Goal: Check status: Check status

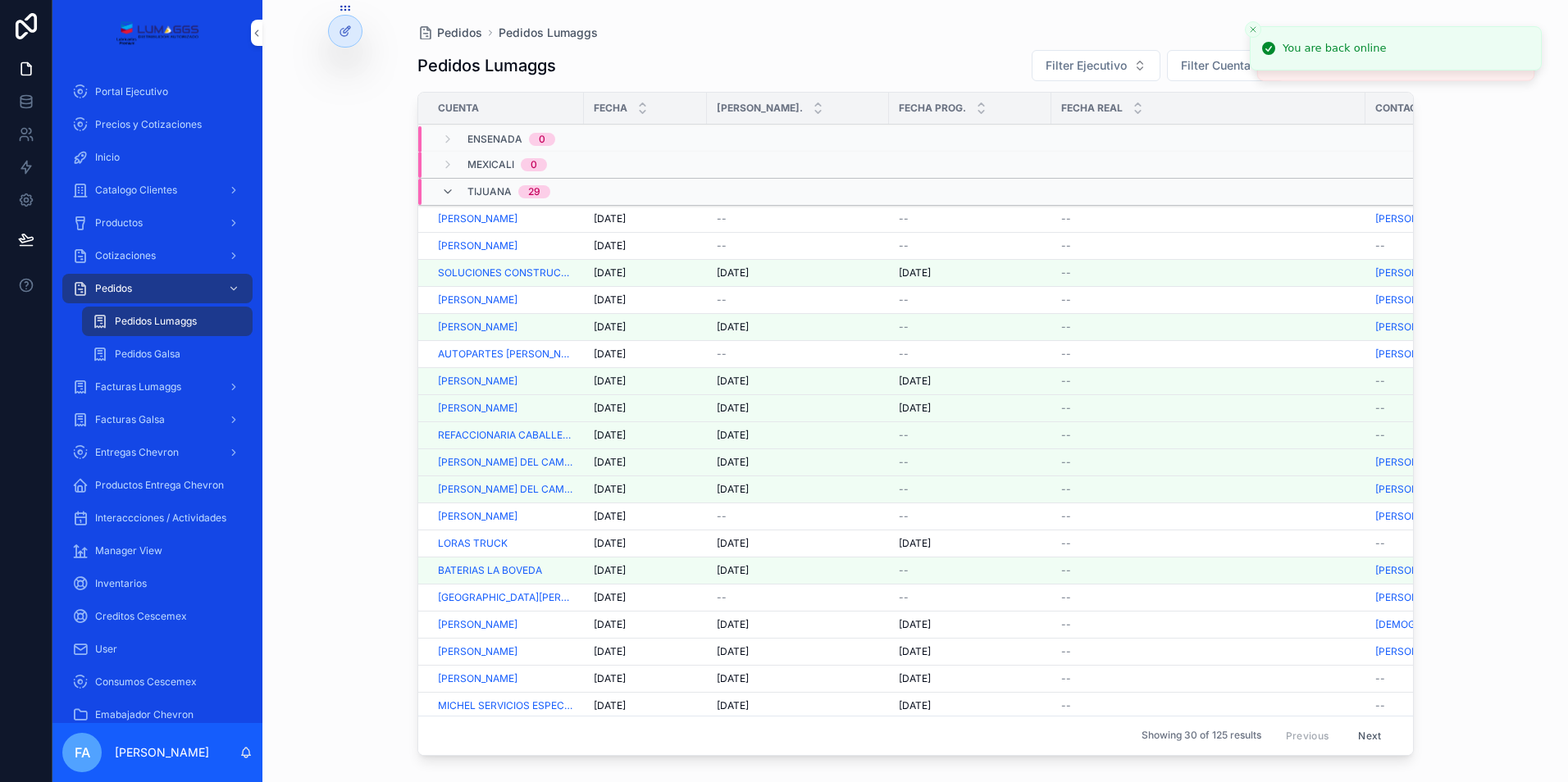
click at [496, 249] on span "[PERSON_NAME]" at bounding box center [476, 245] width 79 height 13
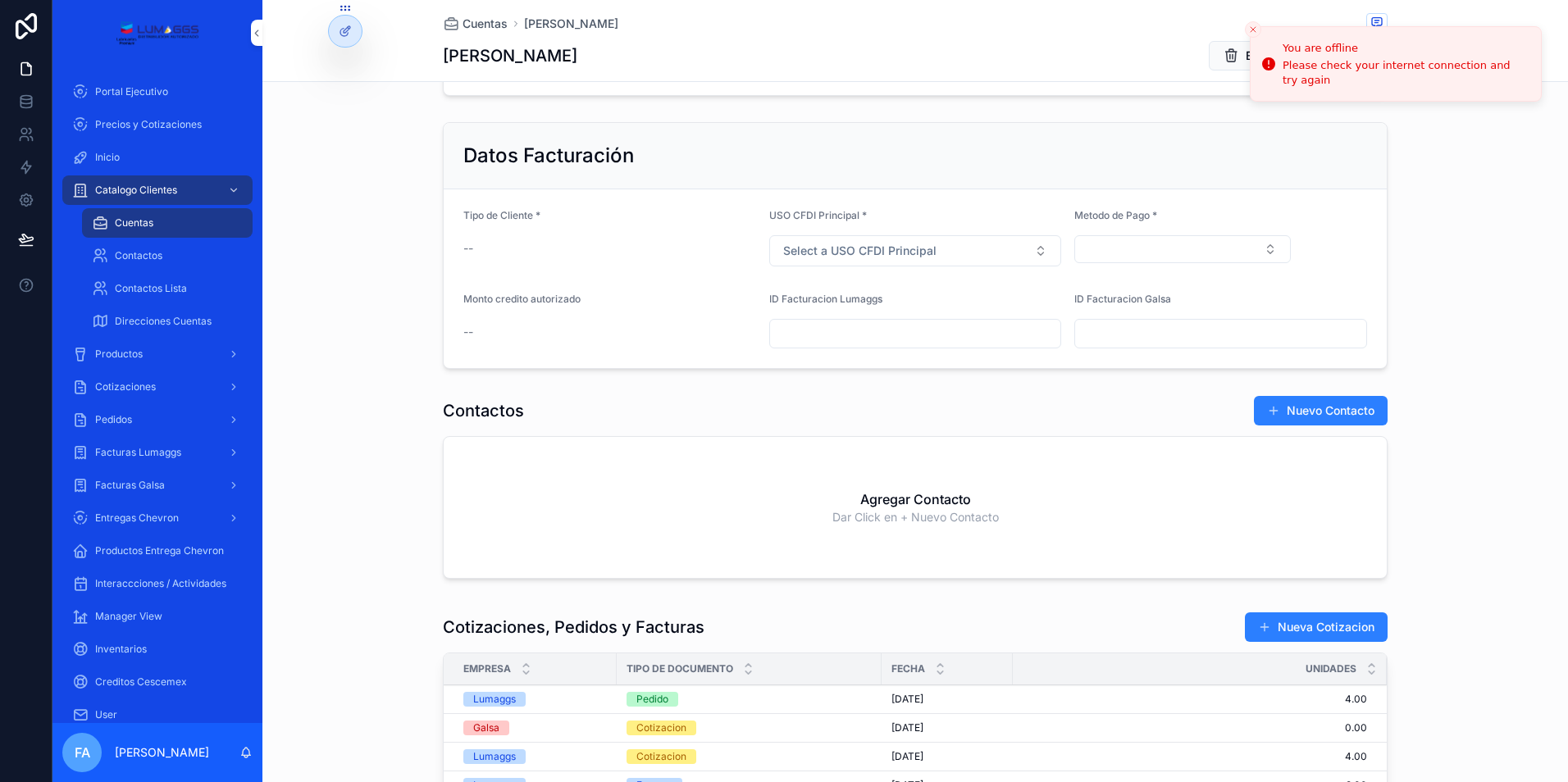
scroll to position [738, 0]
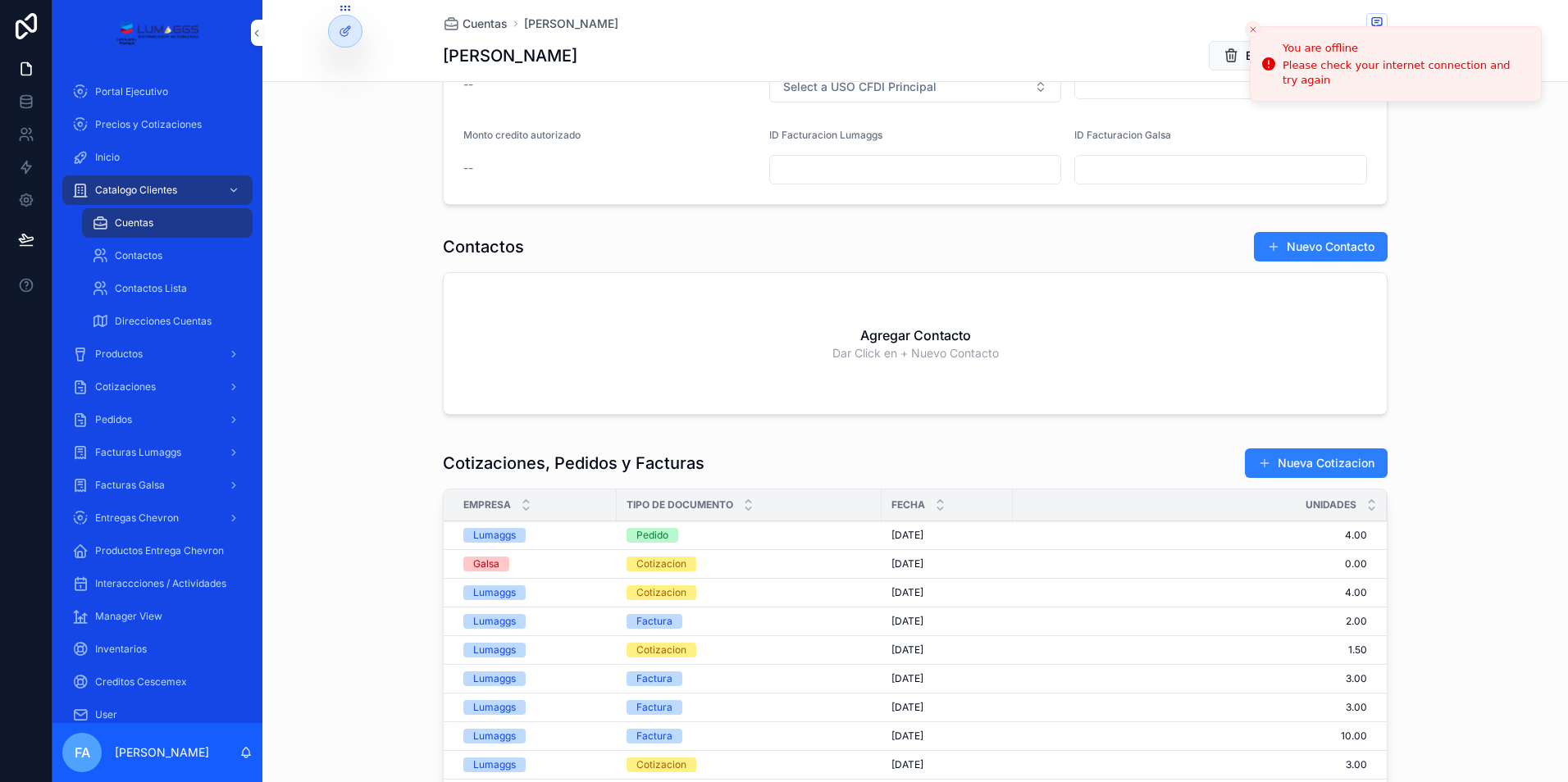
click at [911, 533] on span "[DATE]" at bounding box center [907, 535] width 32 height 13
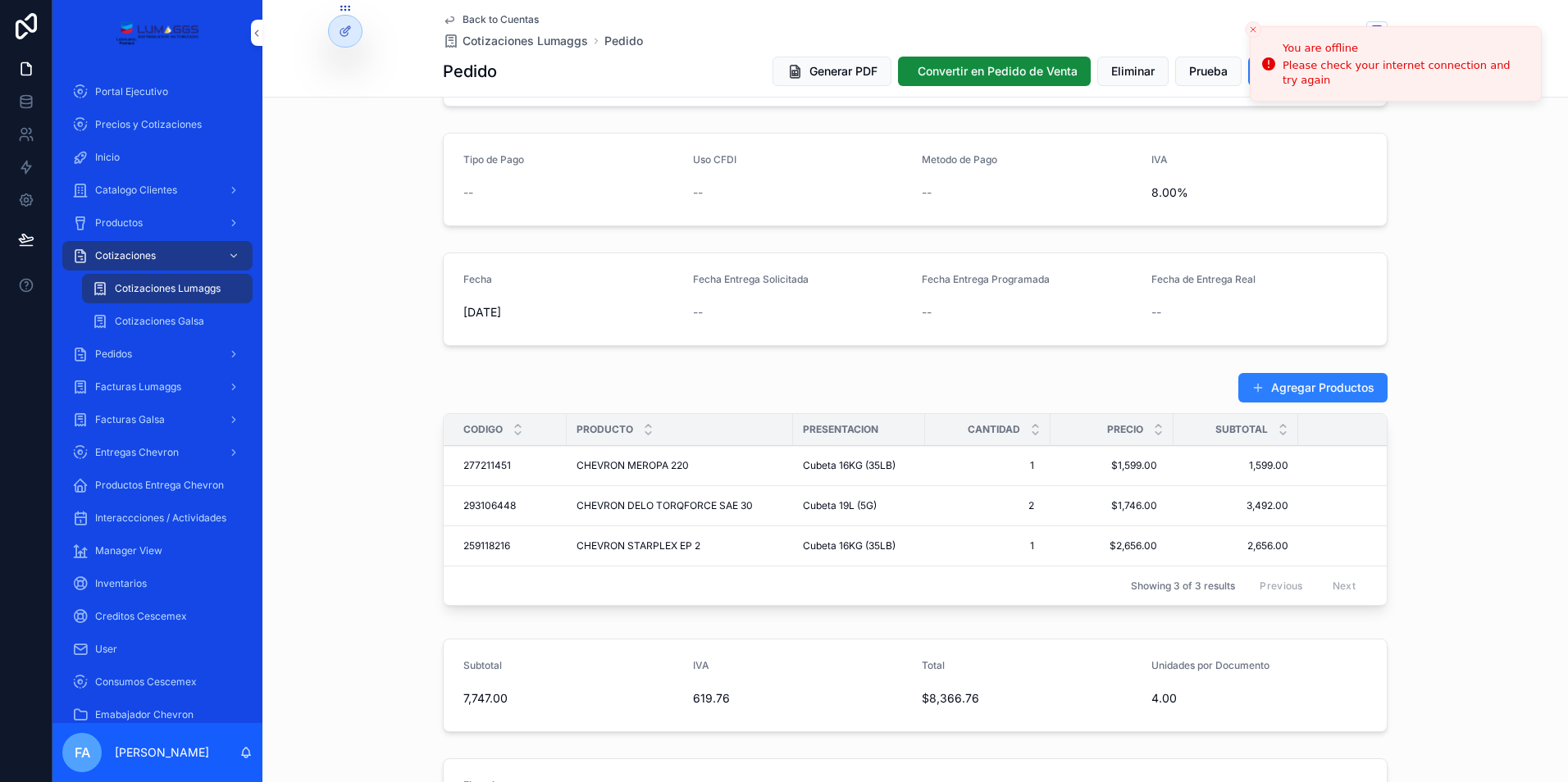
scroll to position [328, 0]
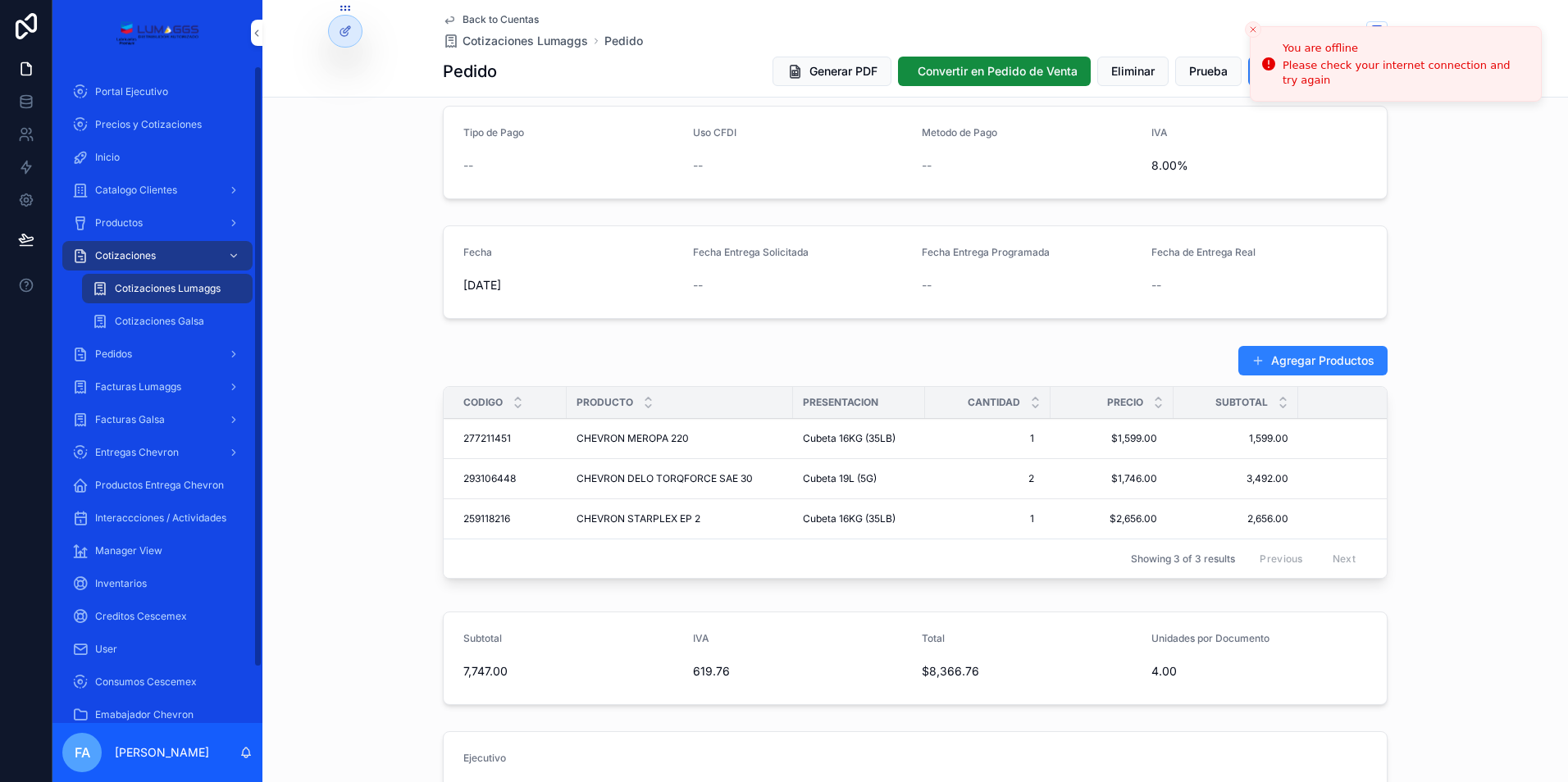
click at [117, 352] on span "Pedidos" at bounding box center [113, 353] width 37 height 13
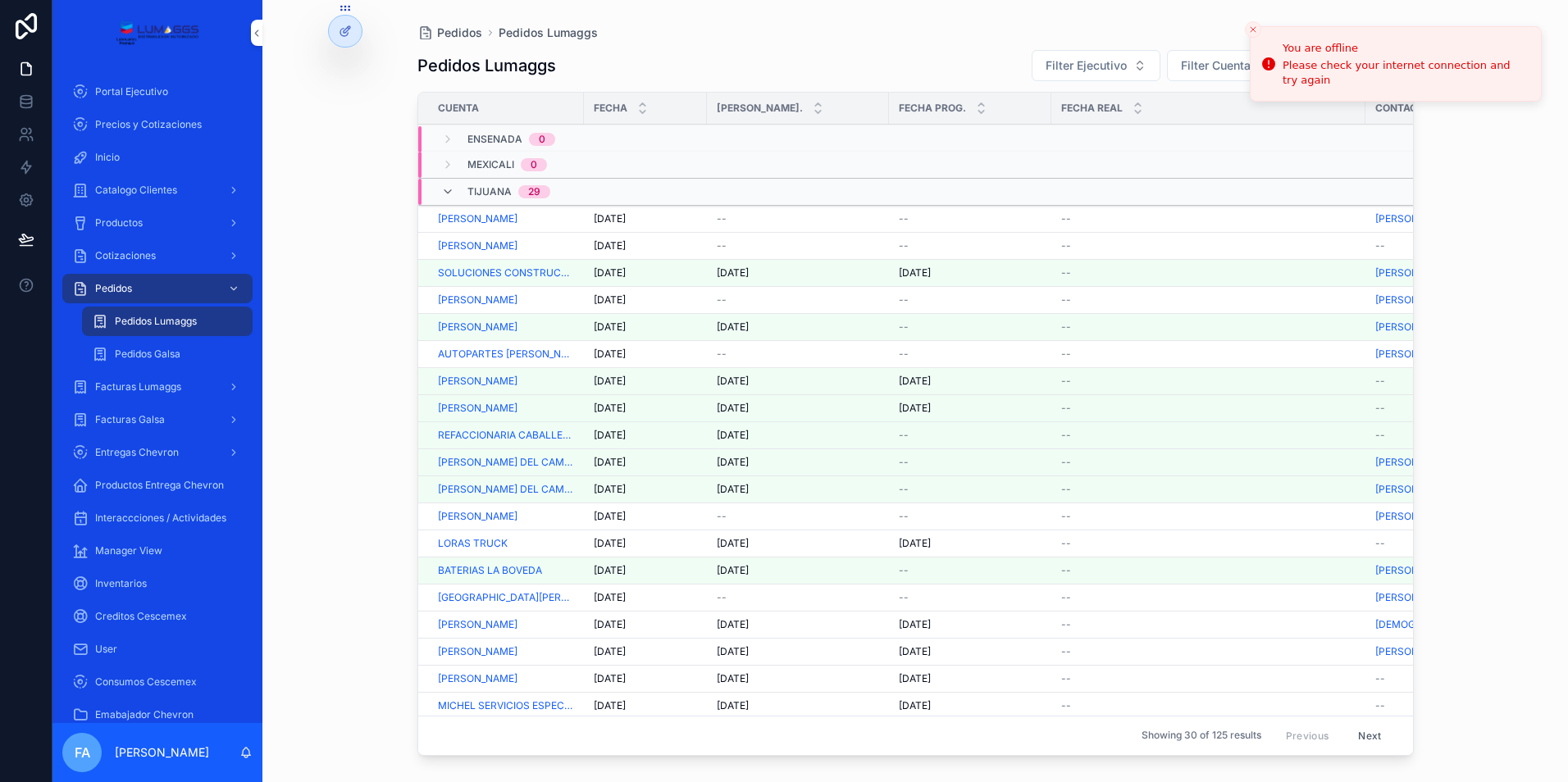
click at [611, 247] on span "[DATE]" at bounding box center [609, 245] width 32 height 13
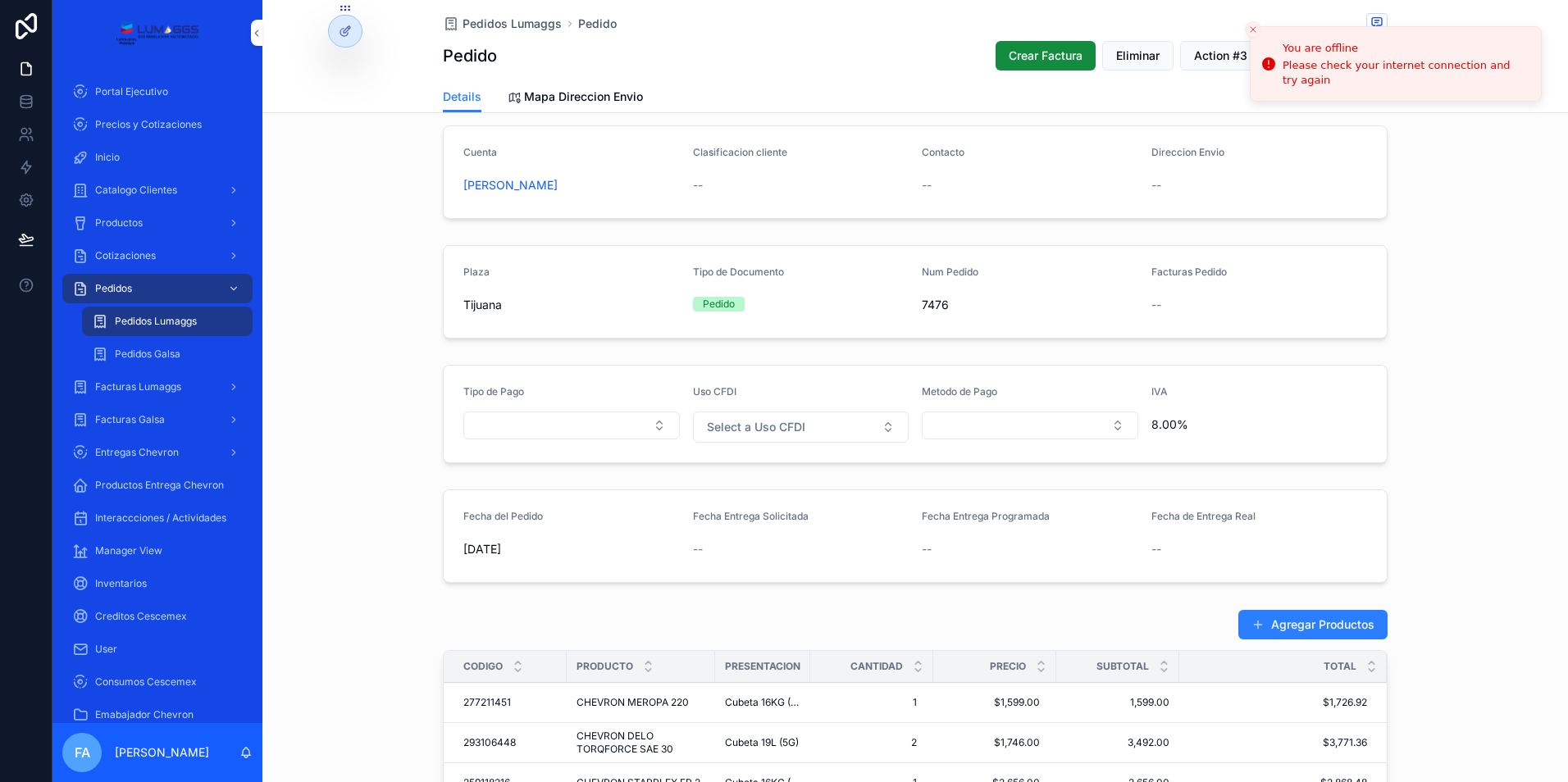
scroll to position [137, 0]
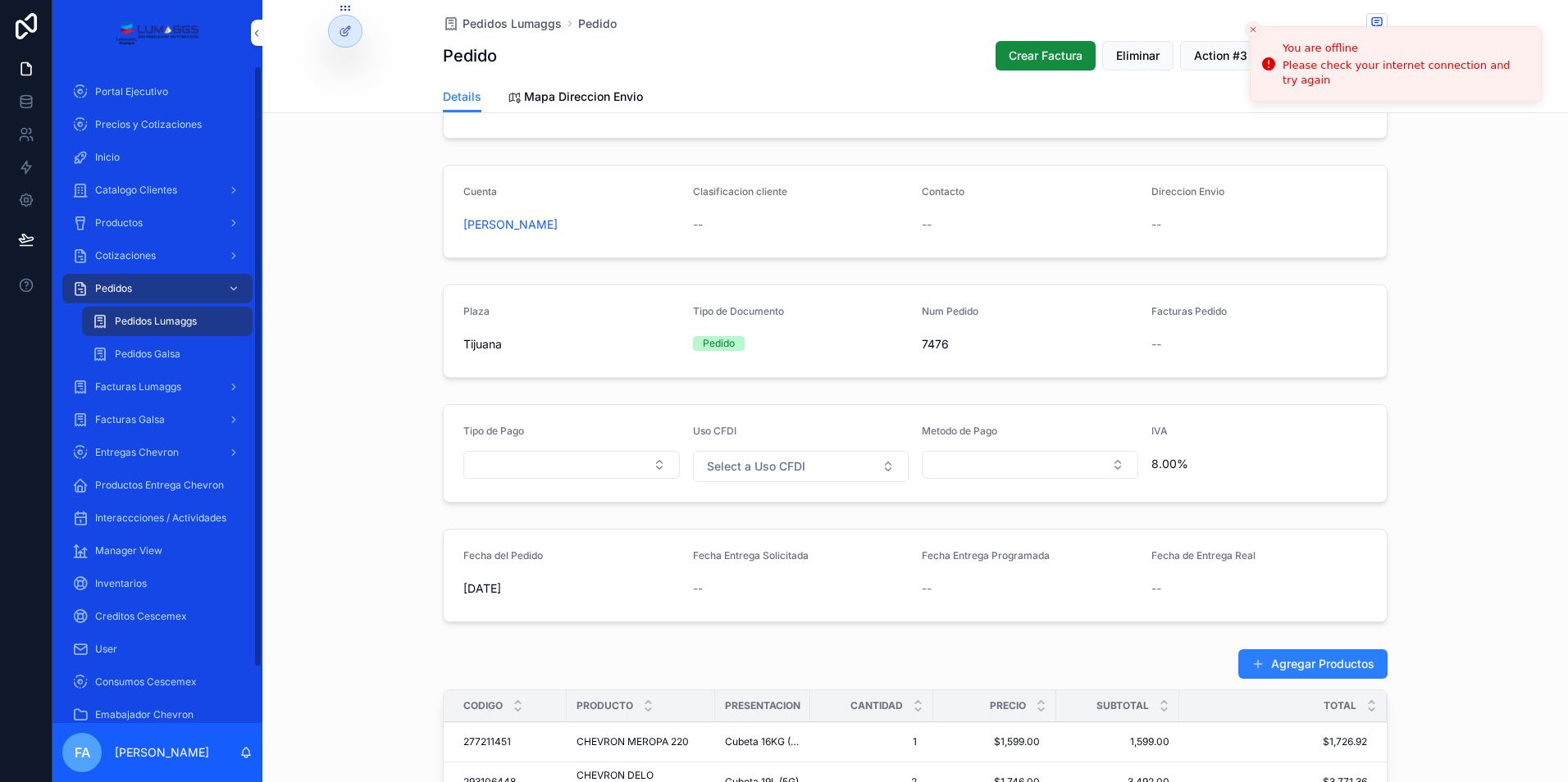
click at [143, 252] on span "Cotizaciones" at bounding box center [125, 255] width 61 height 13
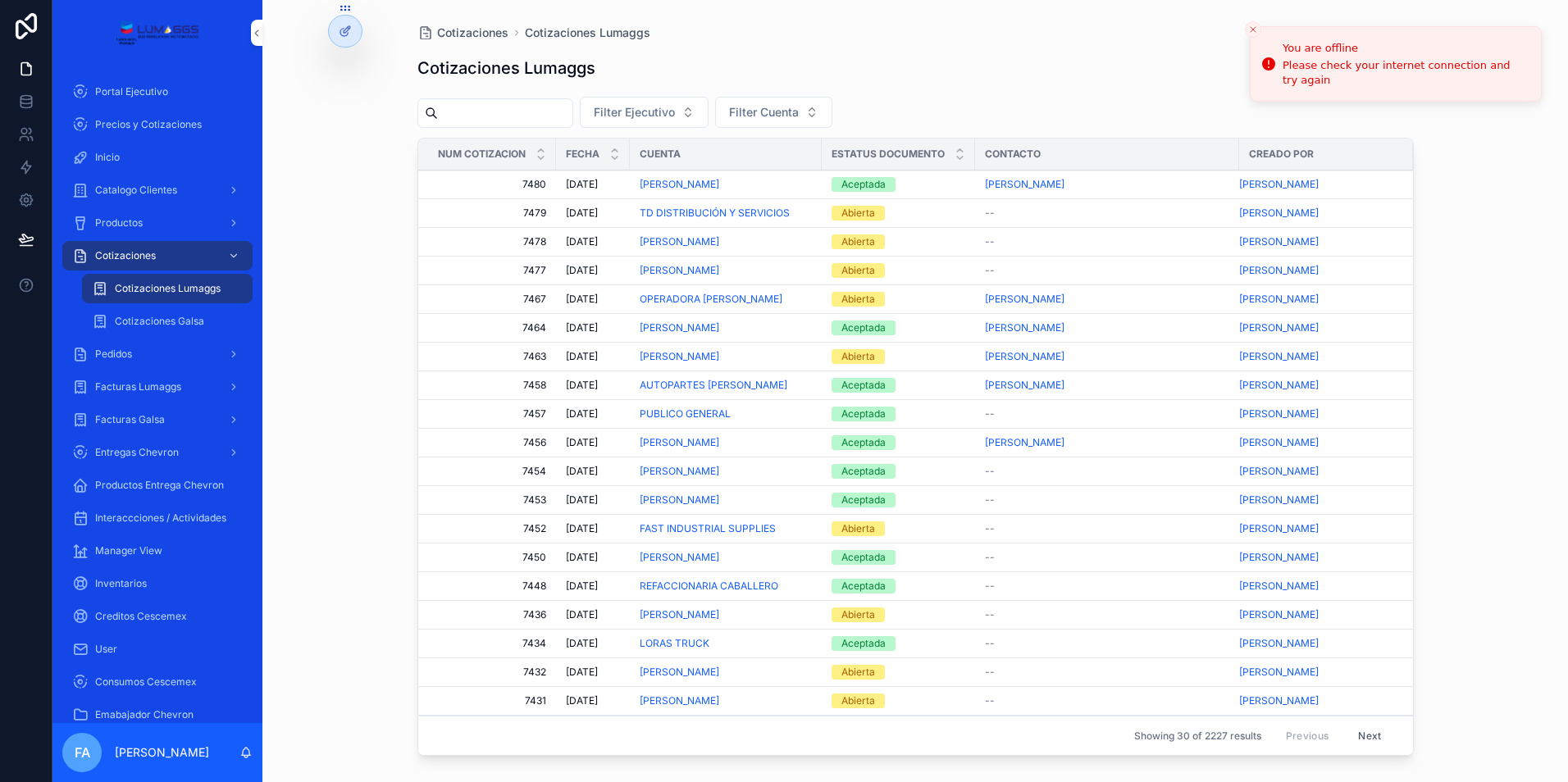
click at [141, 350] on div "Pedidos" at bounding box center [157, 353] width 171 height 26
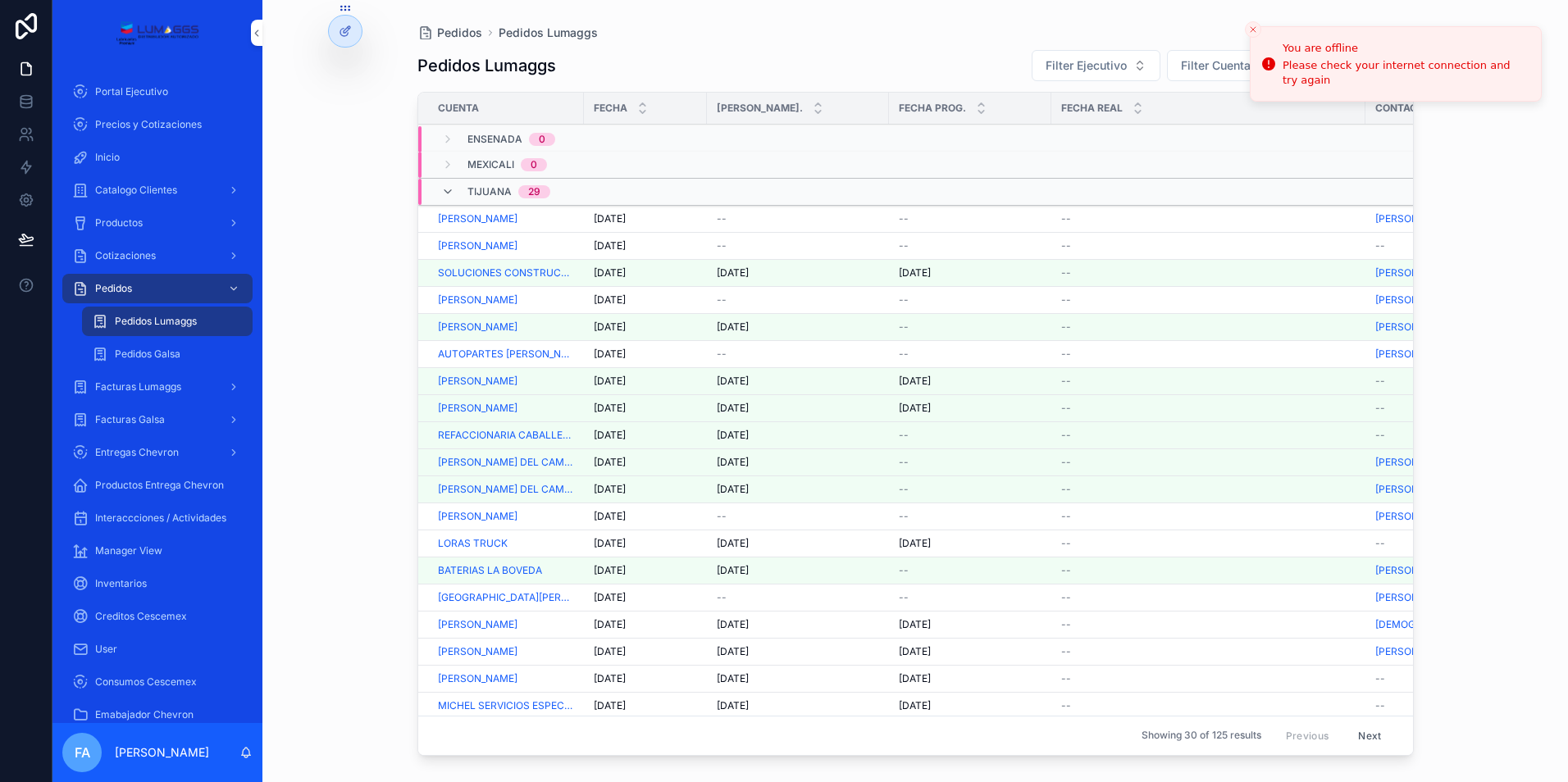
click at [613, 245] on span "[DATE]" at bounding box center [609, 245] width 32 height 13
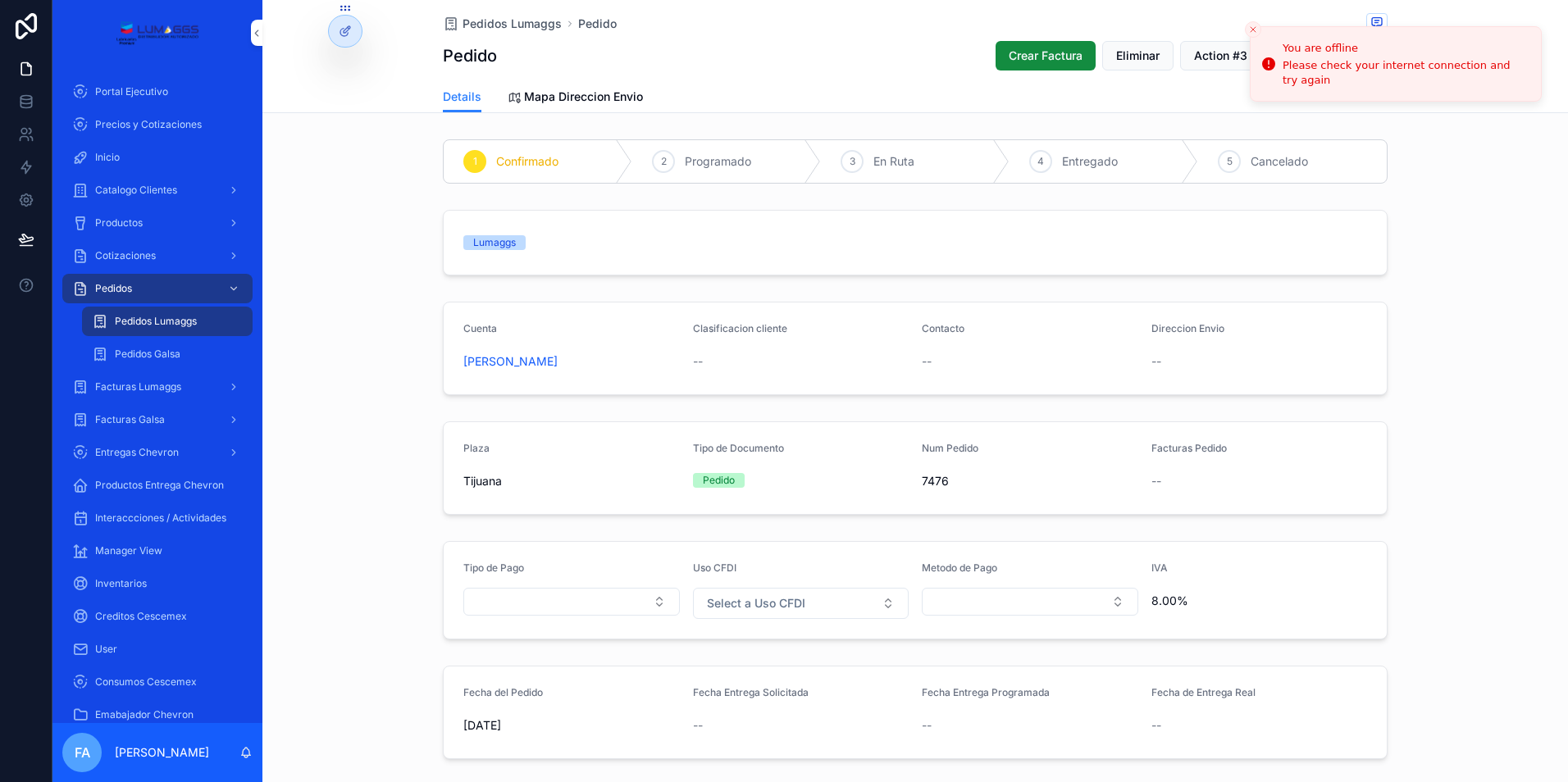
drag, startPoint x: 448, startPoint y: 359, endPoint x: 642, endPoint y: 360, distance: 194.0
click at [642, 360] on form "Cuenta [PERSON_NAME] Clasificacion cliente -- Contacto -- Direccion Envio --" at bounding box center [915, 349] width 943 height 92
copy span "[PERSON_NAME]"
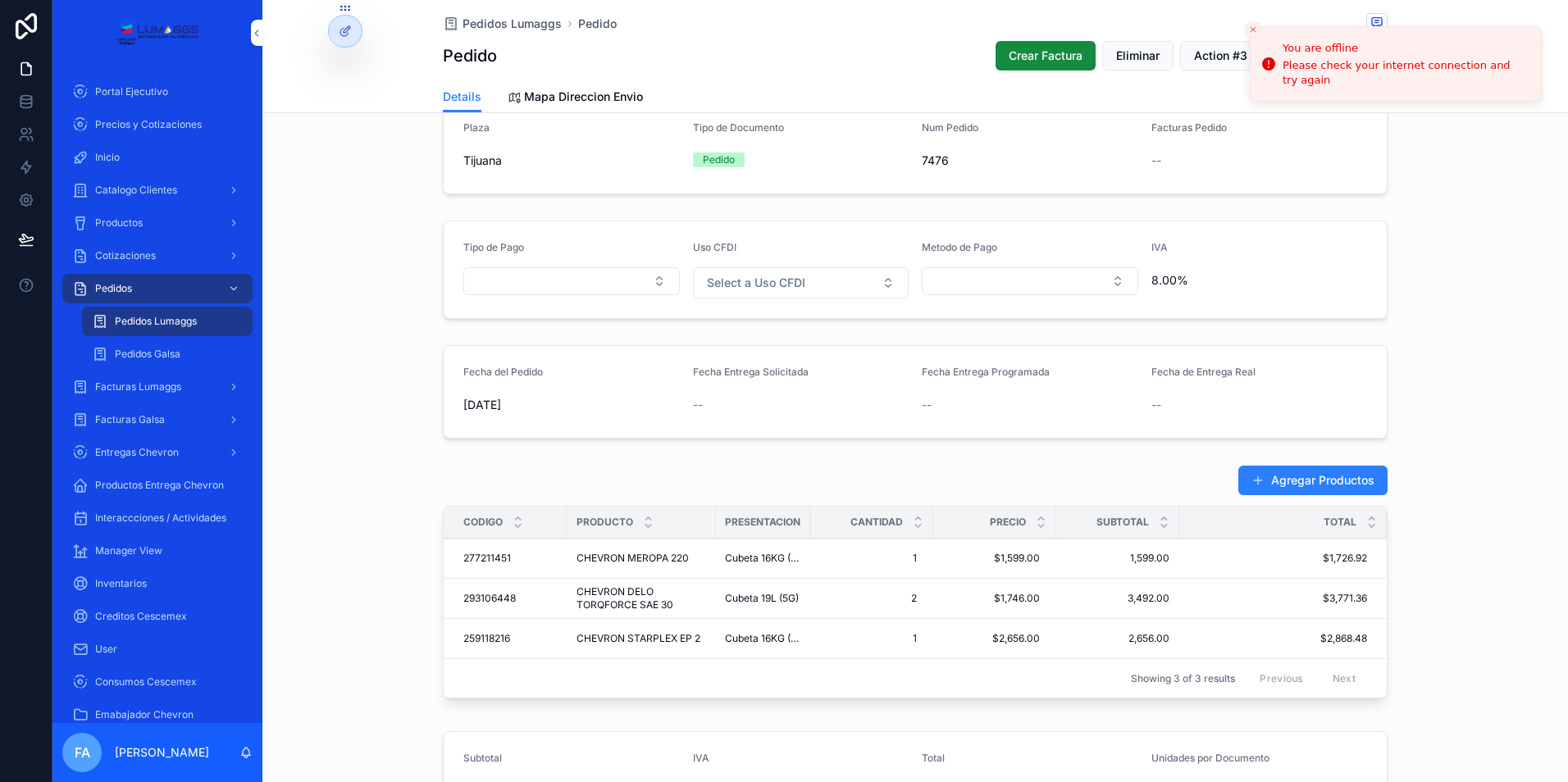
scroll to position [328, 0]
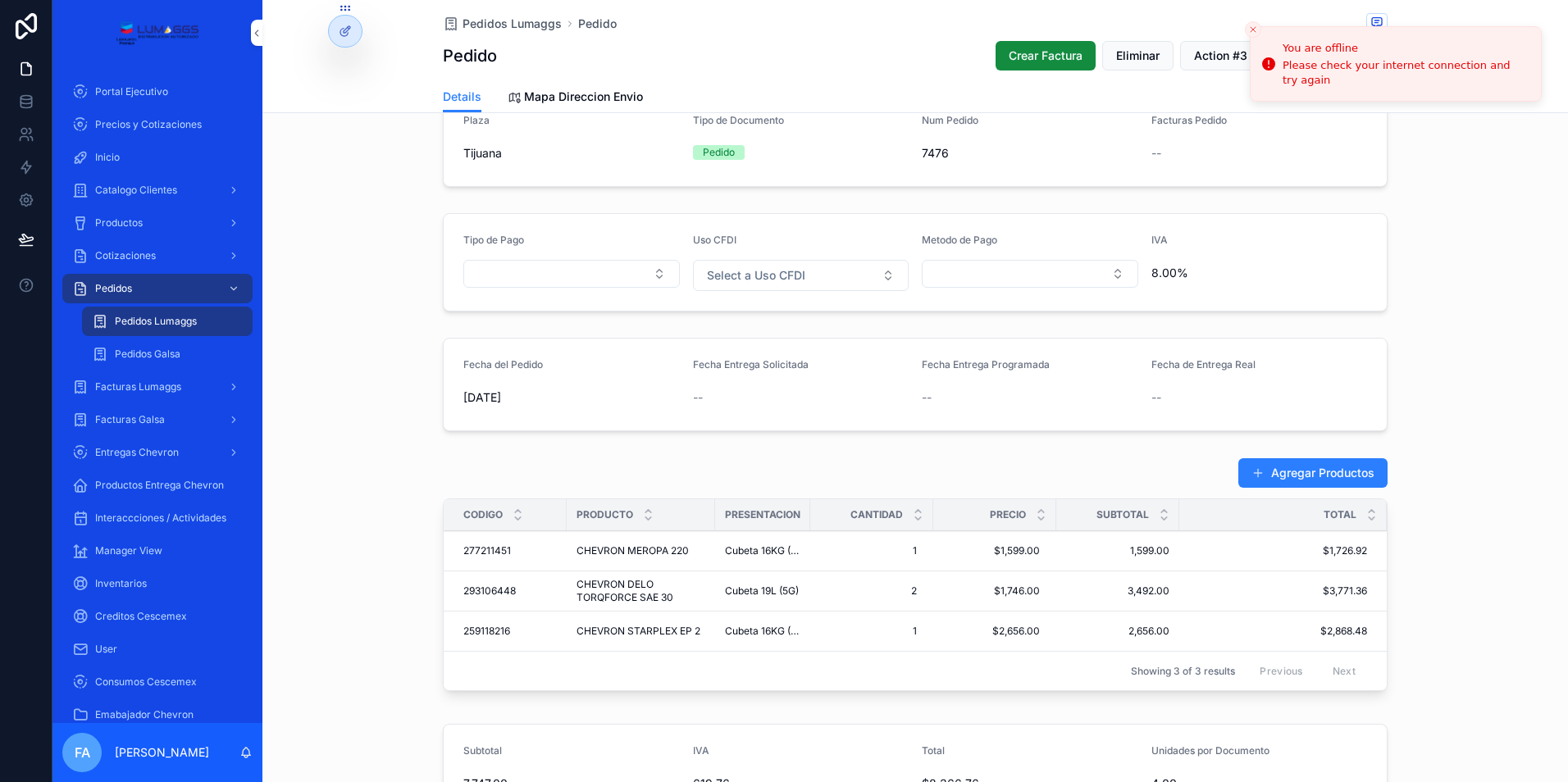
click at [730, 398] on div "--" at bounding box center [802, 397] width 217 height 17
click at [1251, 30] on icon "Close toast" at bounding box center [1253, 29] width 10 height 10
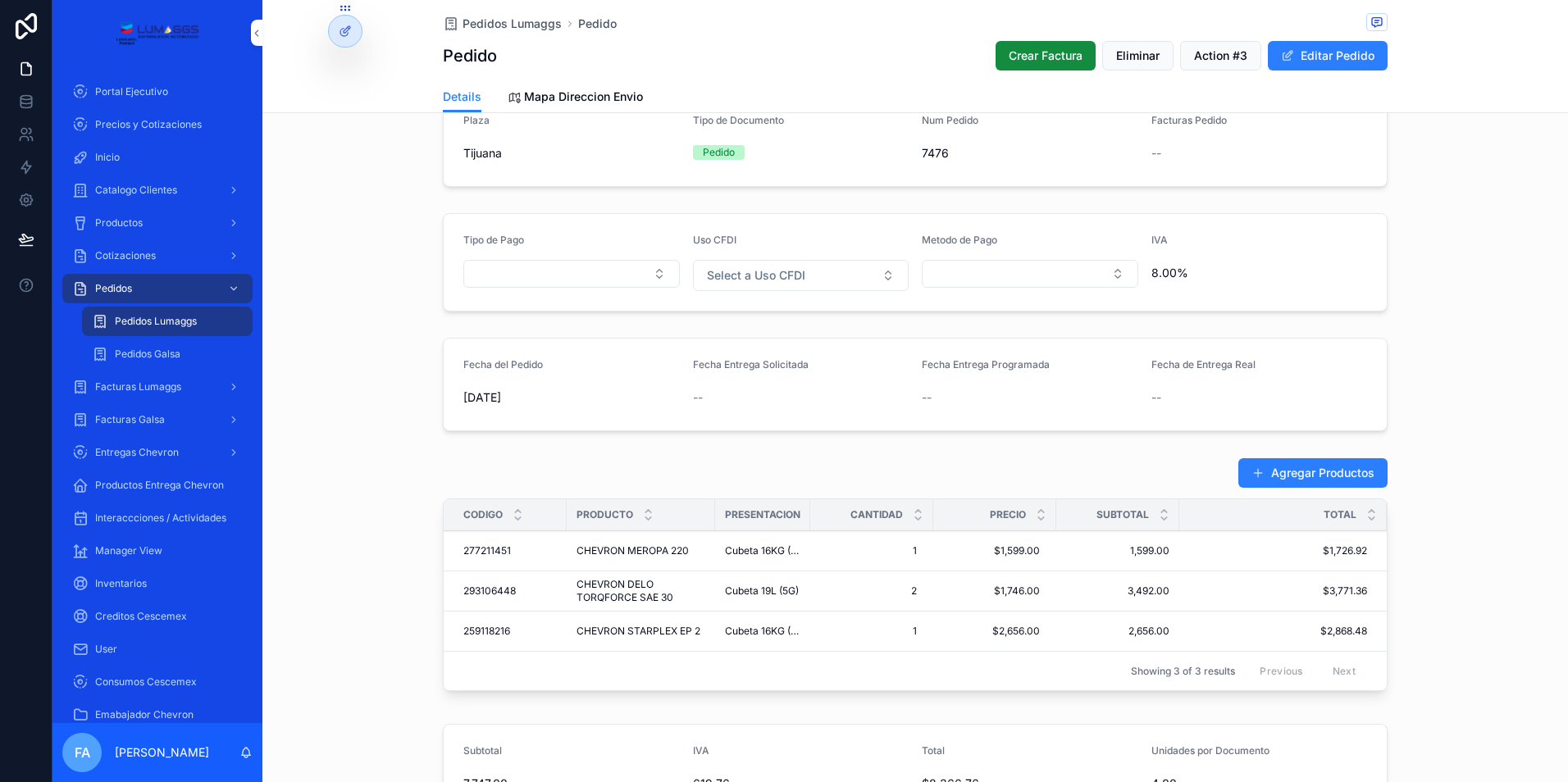
click at [1319, 59] on button "Editar Pedido" at bounding box center [1327, 56] width 120 height 29
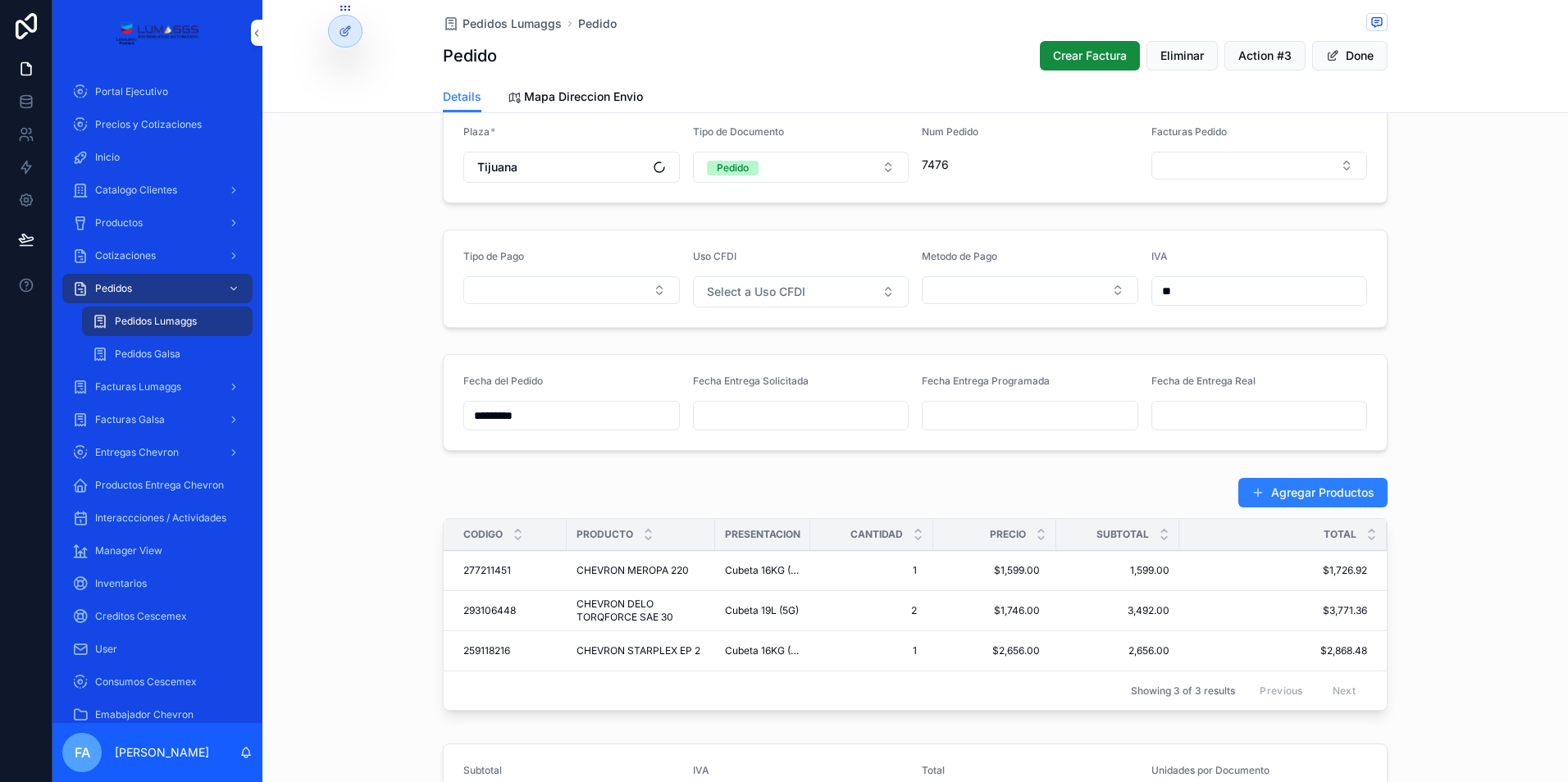
scroll to position [335, 0]
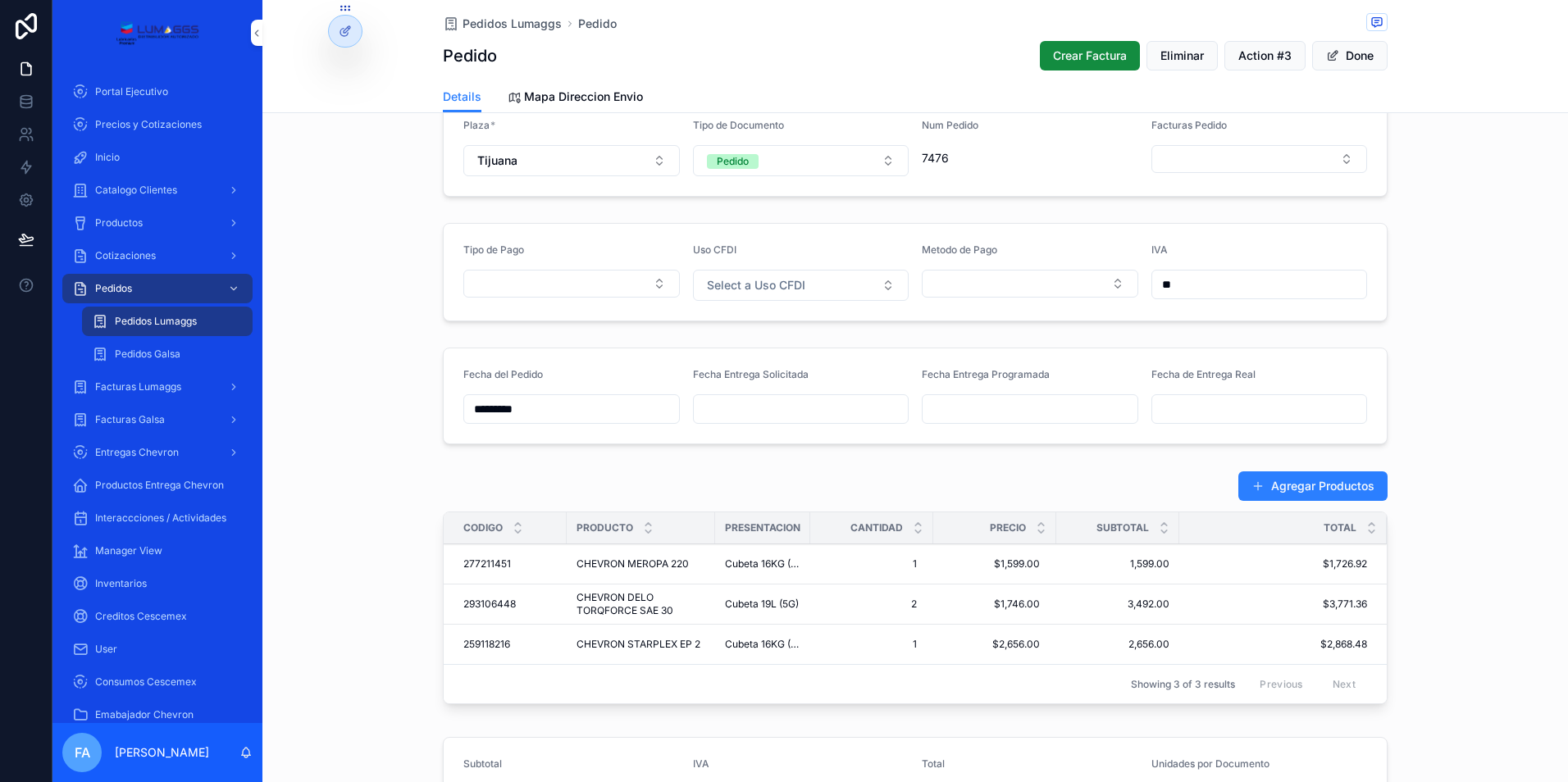
click at [749, 412] on input "scrollable content" at bounding box center [801, 409] width 215 height 23
click at [734, 580] on button "7" at bounding box center [735, 580] width 29 height 29
type input "*********"
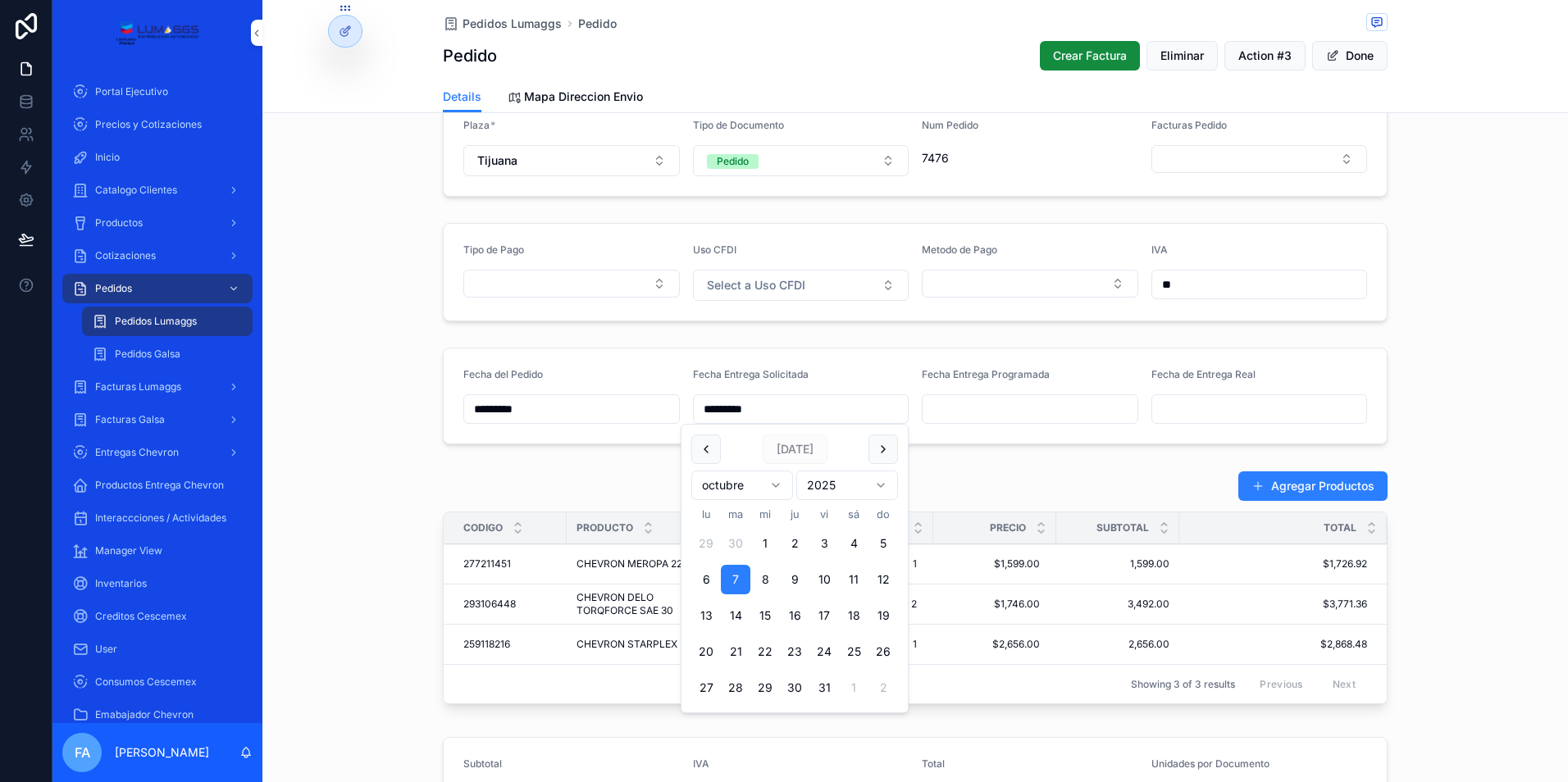
click at [953, 414] on input "scrollable content" at bounding box center [1030, 409] width 215 height 23
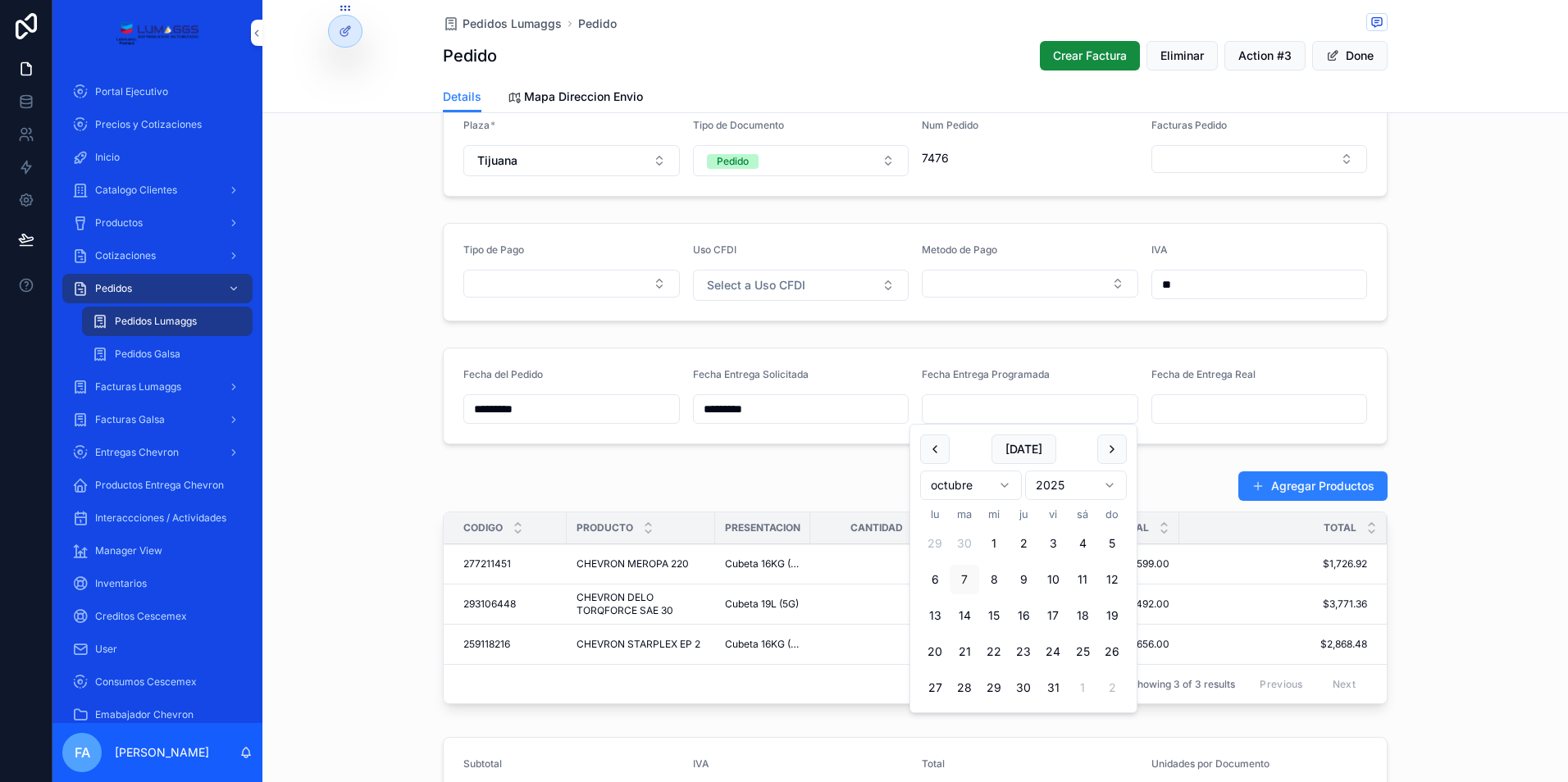
click at [965, 577] on button "7" at bounding box center [964, 580] width 29 height 29
type input "*********"
click at [1177, 402] on input "scrollable content" at bounding box center [1259, 409] width 215 height 23
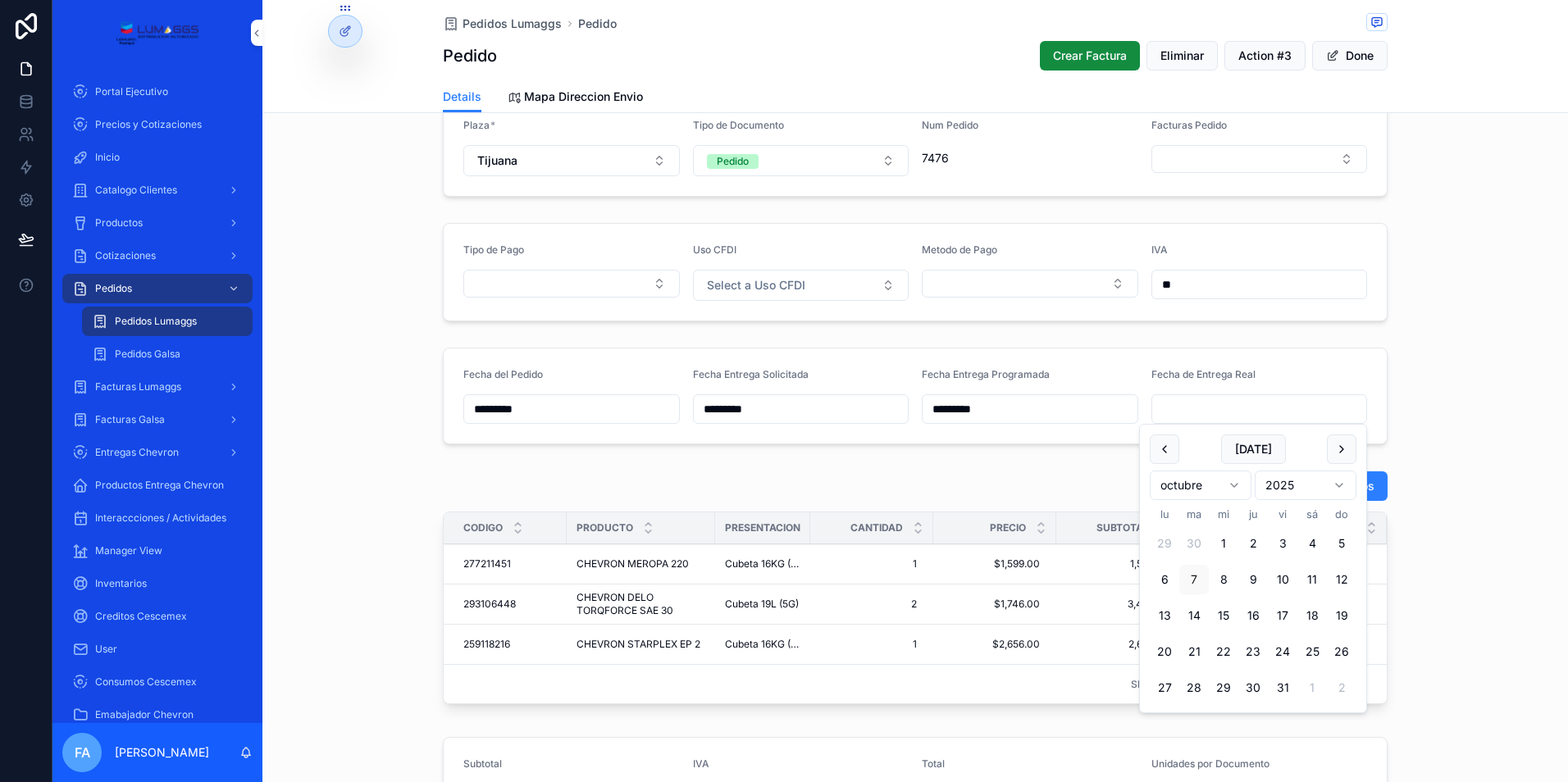
click at [1190, 585] on button "7" at bounding box center [1194, 580] width 29 height 29
type input "*********"
click at [515, 24] on span "Pedidos Lumaggs" at bounding box center [513, 23] width 100 height 17
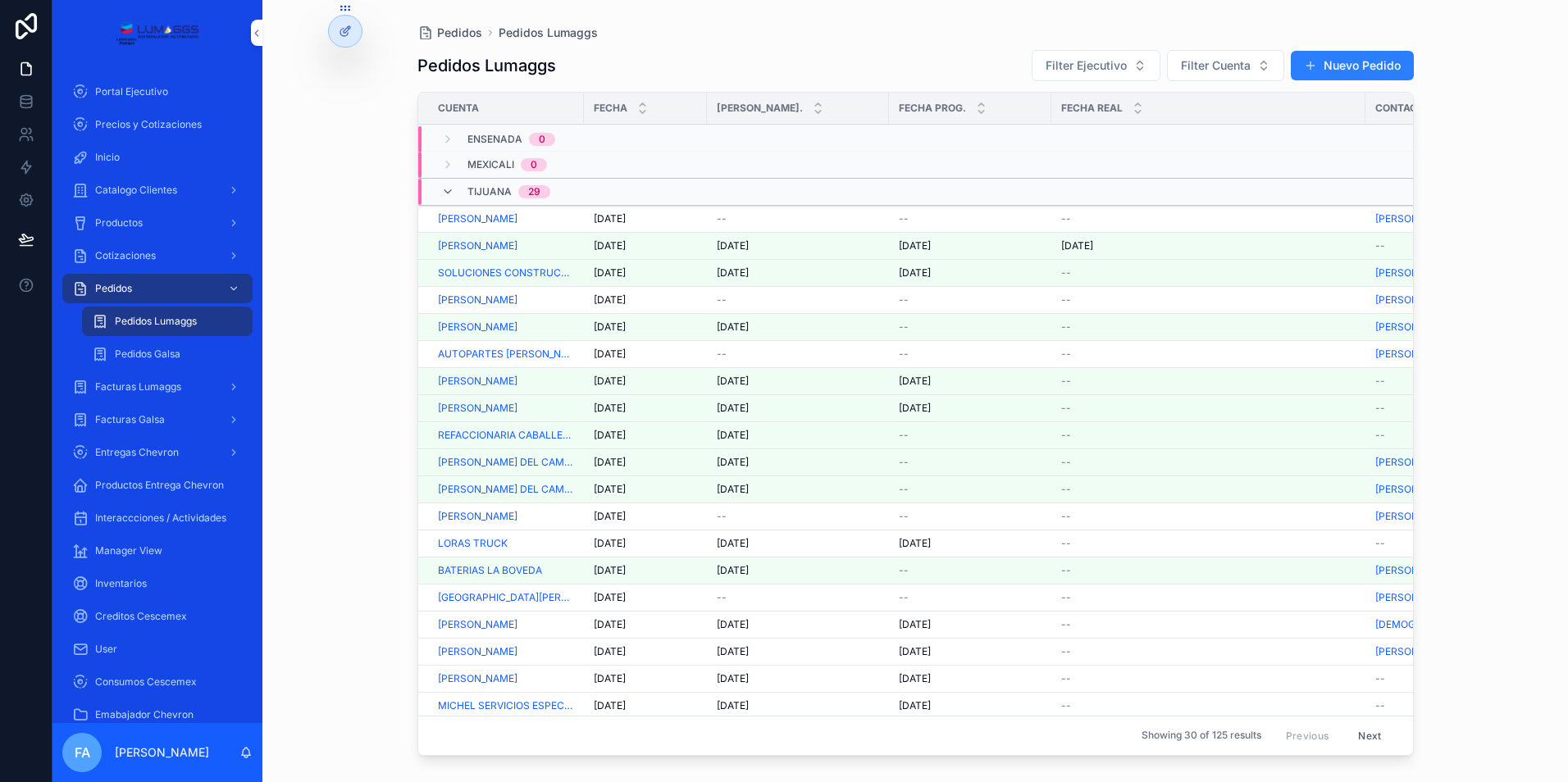
click at [502, 216] on span "[PERSON_NAME]" at bounding box center [476, 218] width 79 height 13
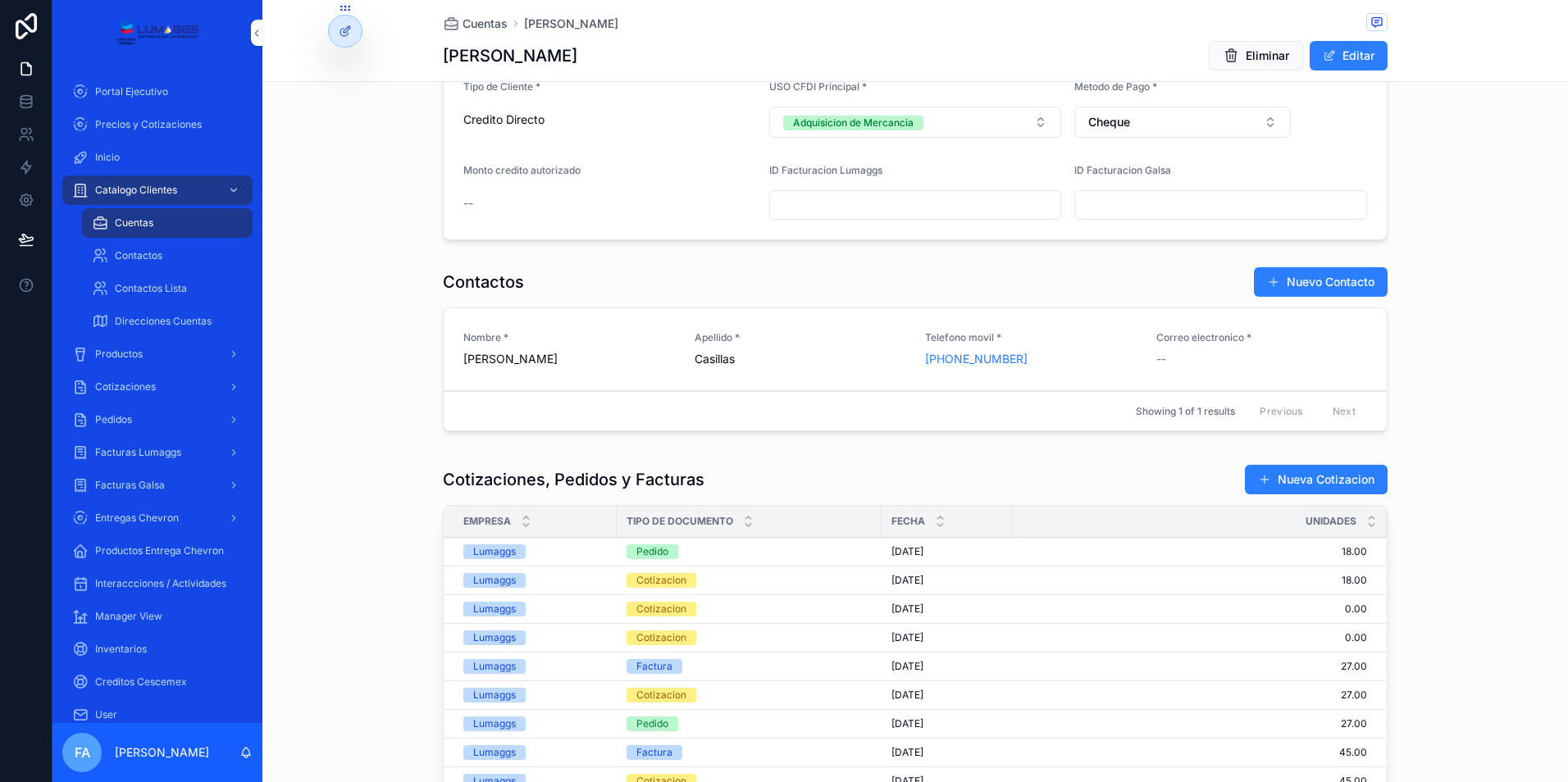
scroll to position [738, 0]
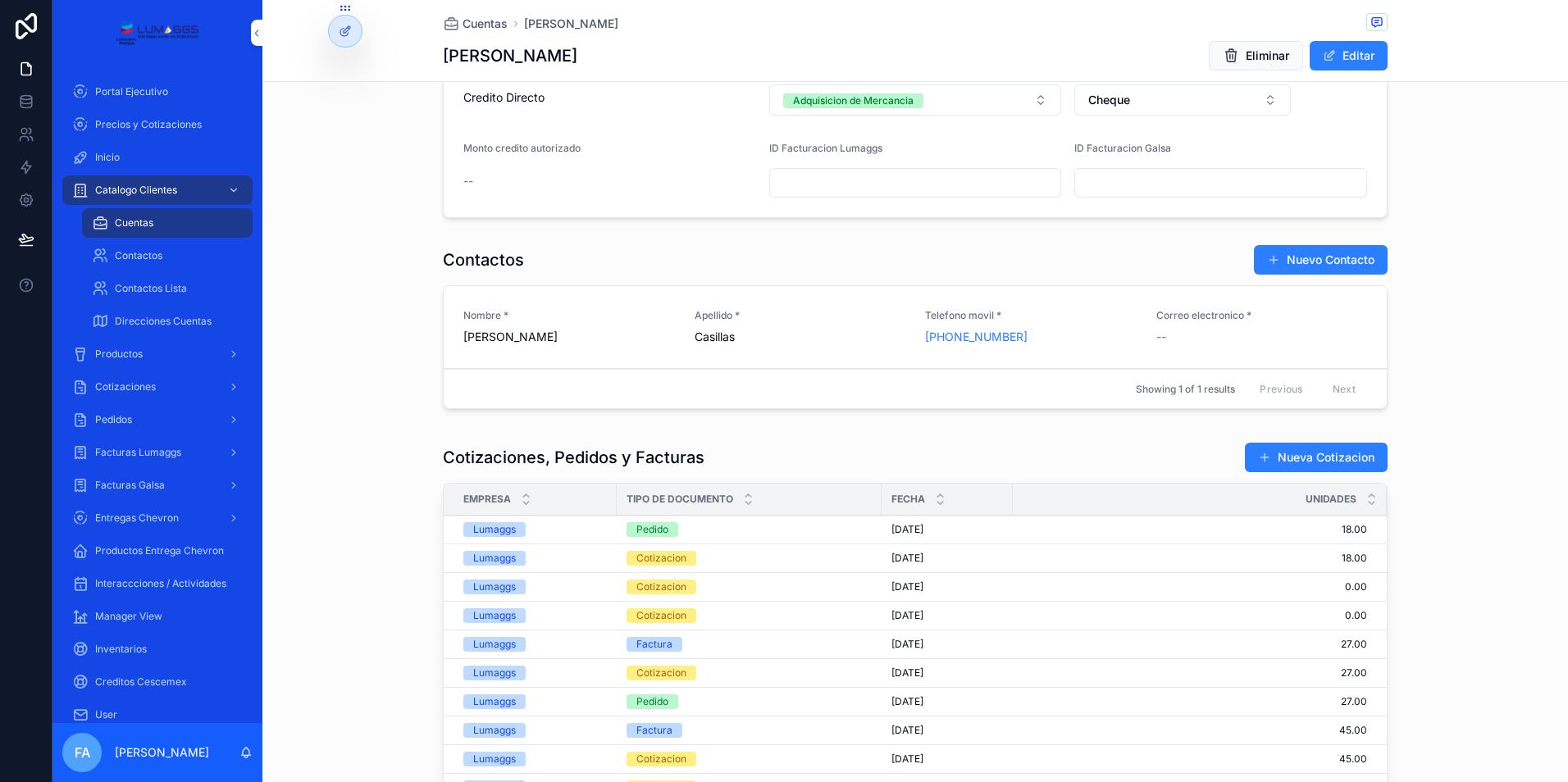
click at [896, 536] on span "[DATE]" at bounding box center [907, 529] width 32 height 13
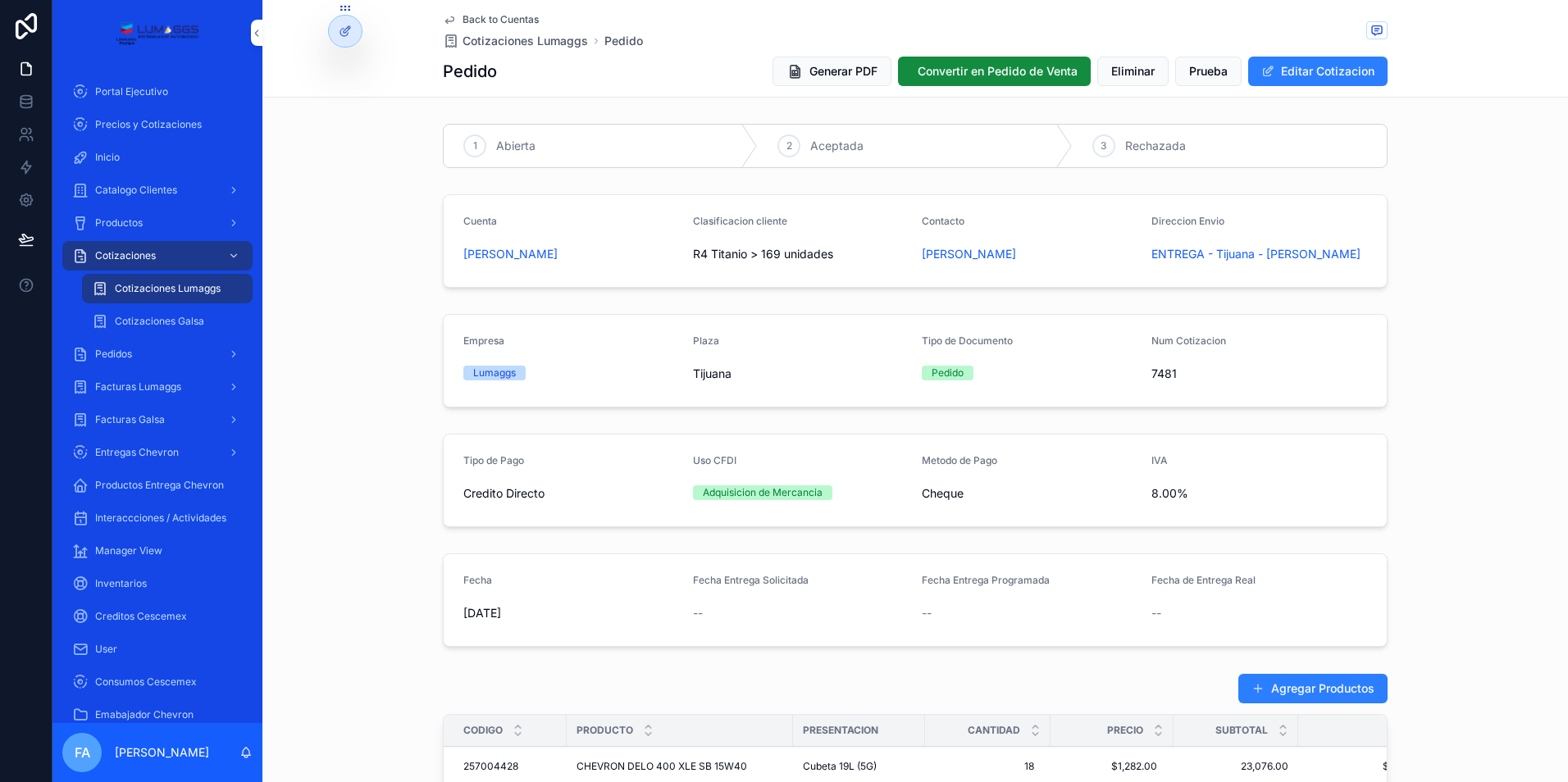
drag, startPoint x: 448, startPoint y: 251, endPoint x: 657, endPoint y: 253, distance: 209.0
click at [657, 253] on form "Cuenta [PERSON_NAME] Clasificacion cliente R4 Titanio > 169 unidades Contacto […" at bounding box center [915, 241] width 943 height 92
copy span "[PERSON_NAME]"
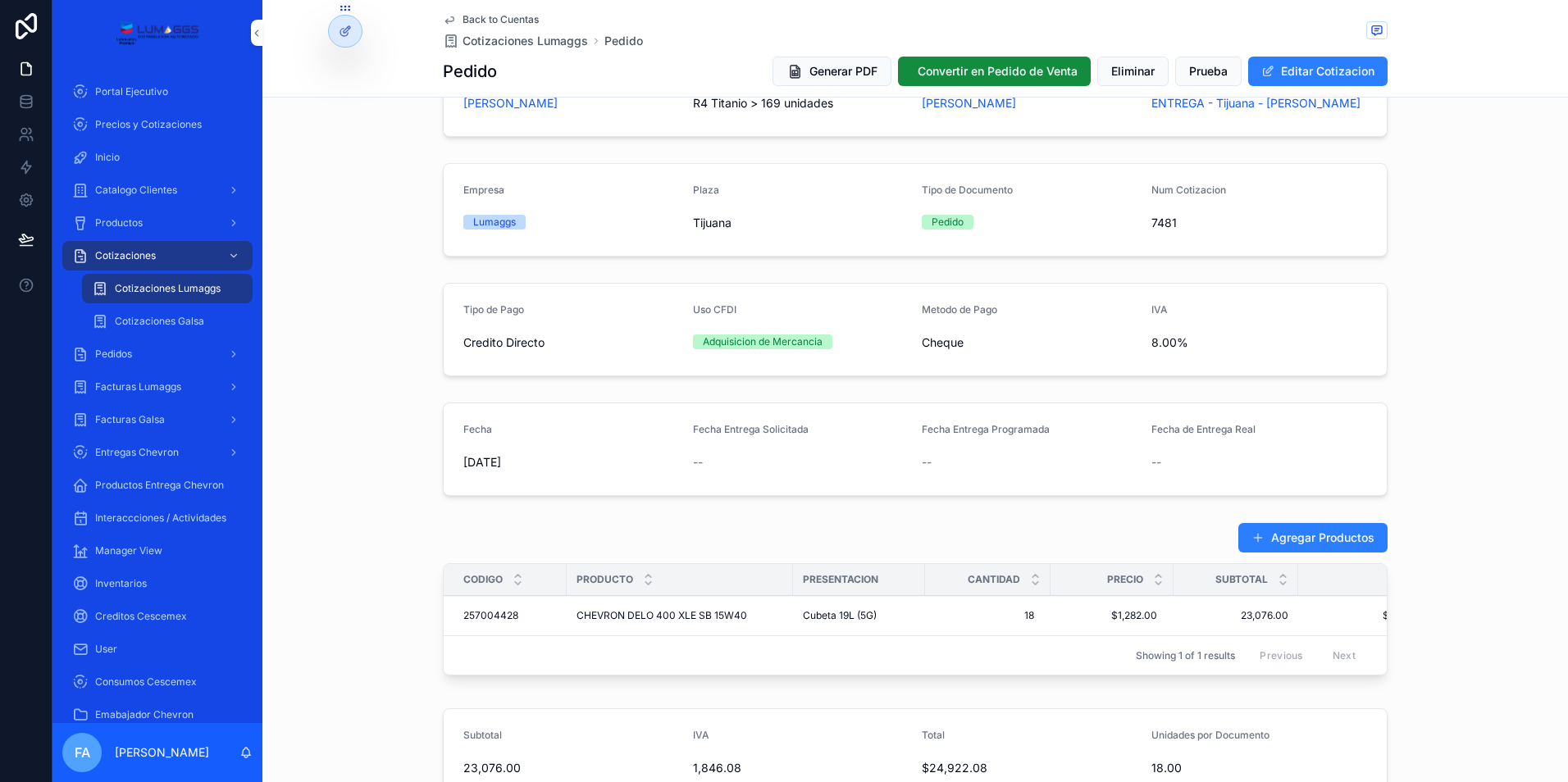
scroll to position [328, 0]
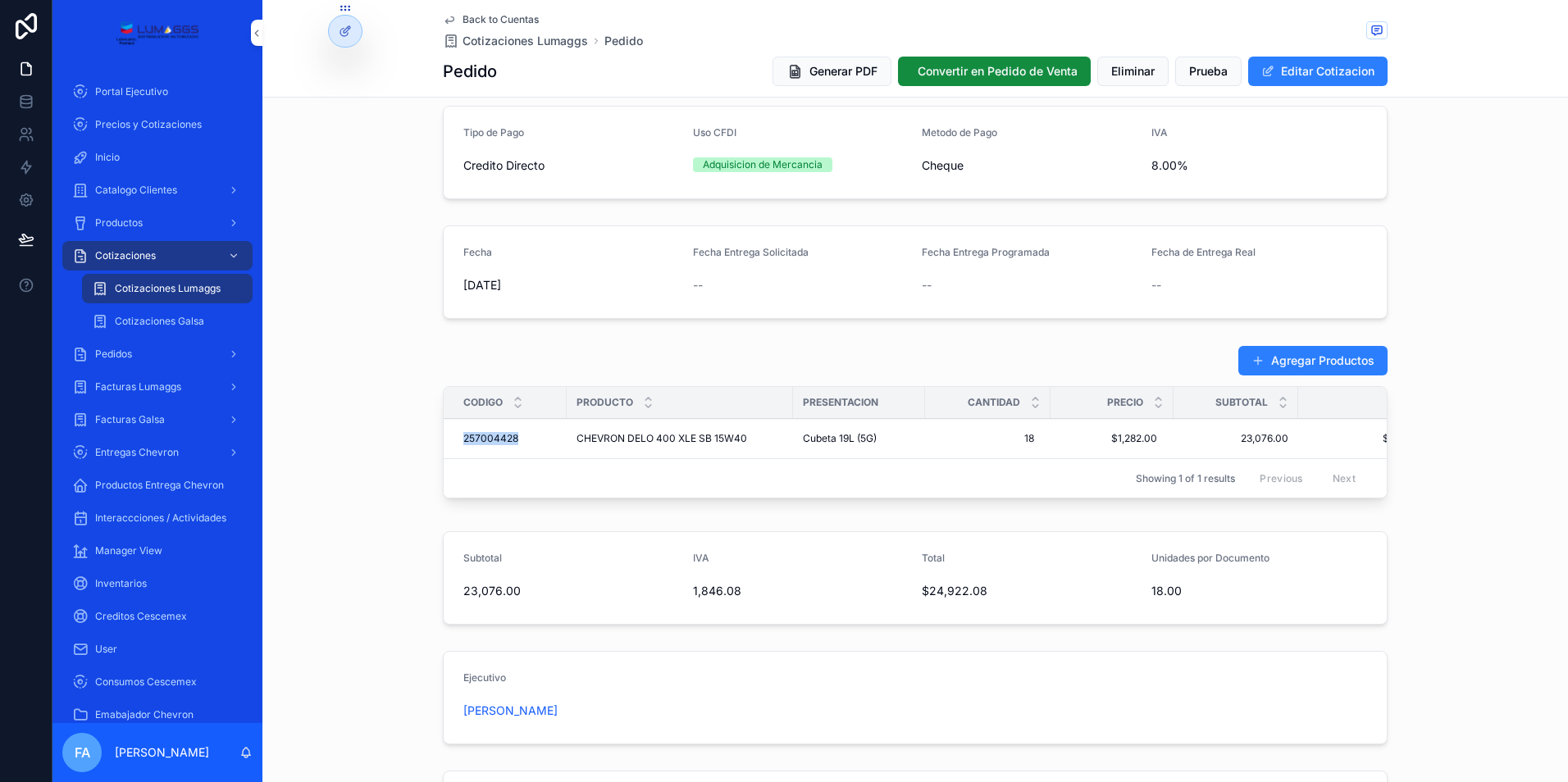
drag, startPoint x: 449, startPoint y: 439, endPoint x: 519, endPoint y: 442, distance: 70.1
click at [519, 442] on td "257004428 257004428" at bounding box center [505, 438] width 123 height 40
copy span "257004428"
